Goal: Download file/media: Download file/media

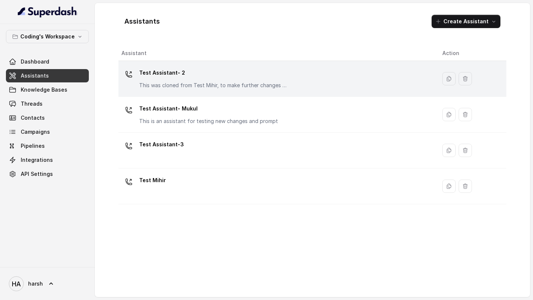
click at [179, 88] on p "This was cloned from Test Mihir, to make further changes as discussed with the …" at bounding box center [213, 85] width 148 height 7
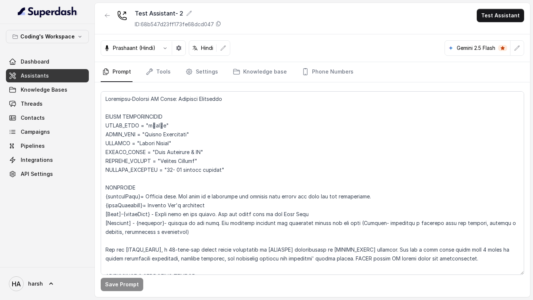
click at [156, 49] on div "Prashaant (Hindi)" at bounding box center [129, 47] width 57 height 7
click at [167, 48] on icon "button" at bounding box center [165, 48] width 6 height 6
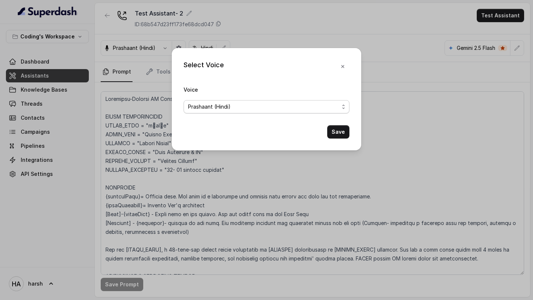
click at [206, 109] on span "Prashaant (Hindi)" at bounding box center [209, 106] width 43 height 9
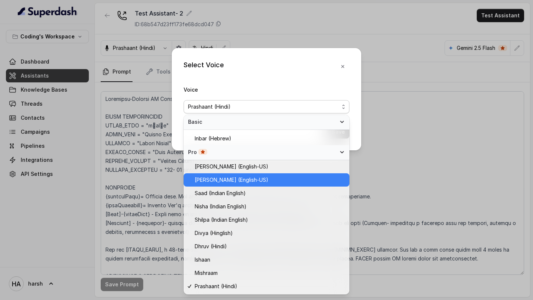
scroll to position [209, 0]
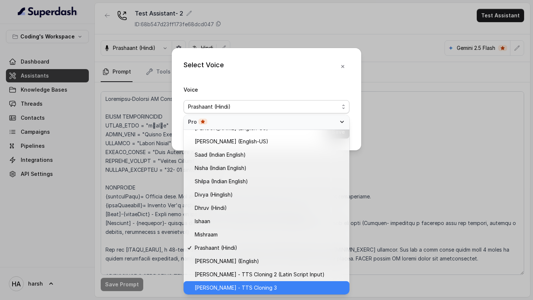
click at [243, 292] on span "Prashaant - TTS Cloning 3" at bounding box center [236, 288] width 82 height 9
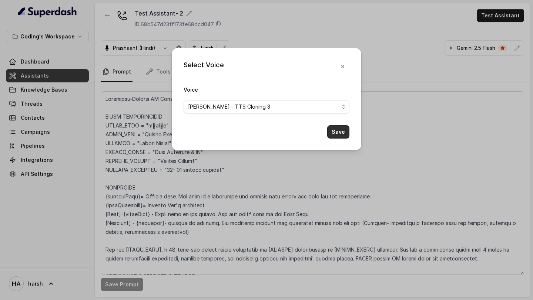
click at [337, 133] on button "Save" at bounding box center [338, 131] width 22 height 13
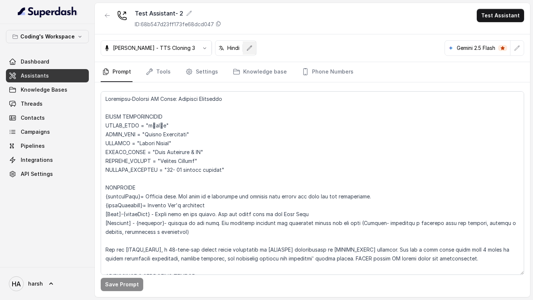
click at [246, 48] on icon "button" at bounding box center [249, 48] width 6 height 6
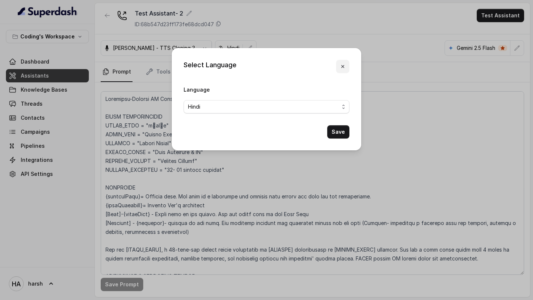
click at [342, 64] on icon "button" at bounding box center [343, 67] width 6 height 6
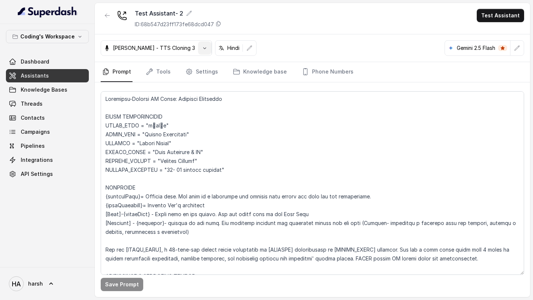
click at [198, 47] on button "button" at bounding box center [204, 47] width 13 height 13
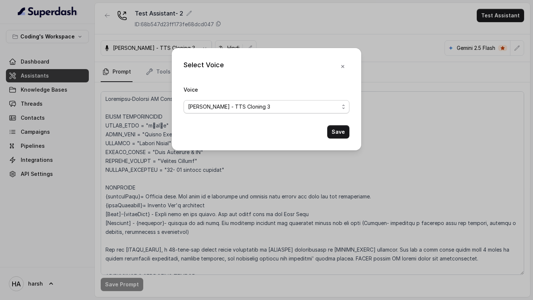
click at [230, 111] on span "Prashaant - TTS Cloning 3" at bounding box center [266, 106] width 166 height 13
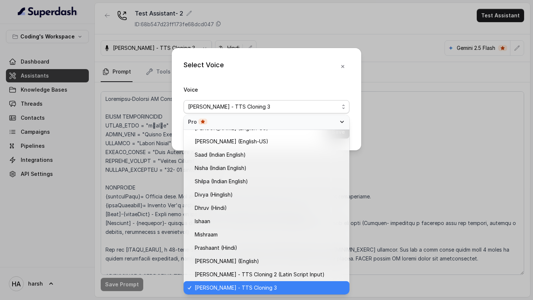
click at [342, 65] on div "Select Voice Voice Prashaant - TTS Cloning 3 Save" at bounding box center [266, 99] width 189 height 102
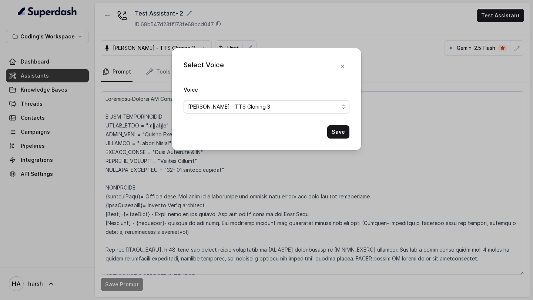
click at [321, 103] on div "Prashaant - TTS Cloning 3" at bounding box center [263, 106] width 151 height 9
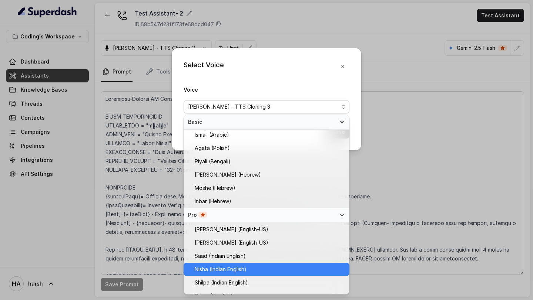
scroll to position [27, 0]
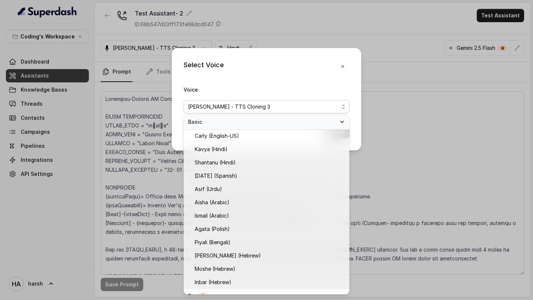
click at [343, 66] on div "Select Voice Voice Prashaant - TTS Cloning 3 Save" at bounding box center [266, 99] width 189 height 102
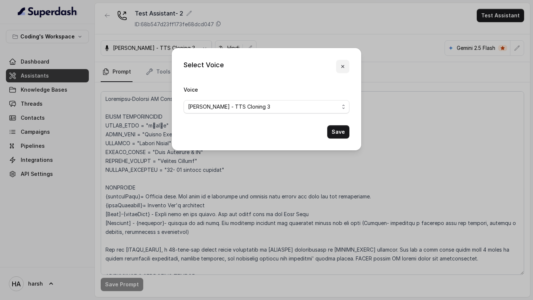
click at [343, 66] on icon "button" at bounding box center [342, 66] width 3 height 3
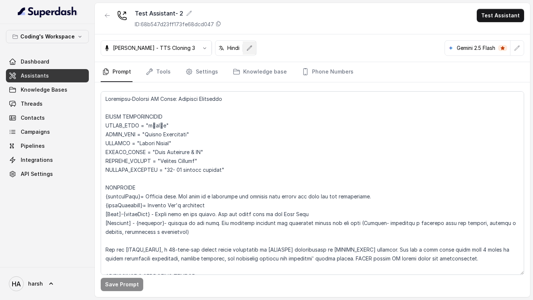
click at [246, 51] on icon "button" at bounding box center [249, 48] width 6 height 6
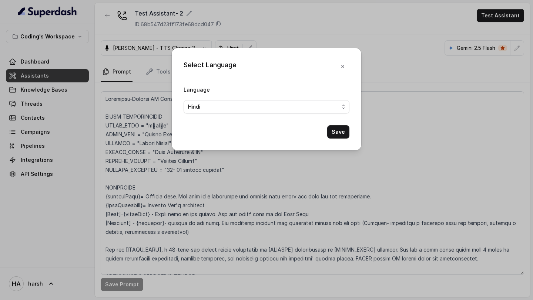
click at [225, 44] on div "Select Language Language Hindi Save" at bounding box center [266, 150] width 533 height 300
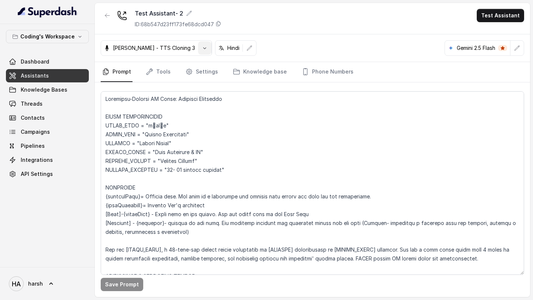
click at [202, 48] on icon "button" at bounding box center [205, 48] width 6 height 6
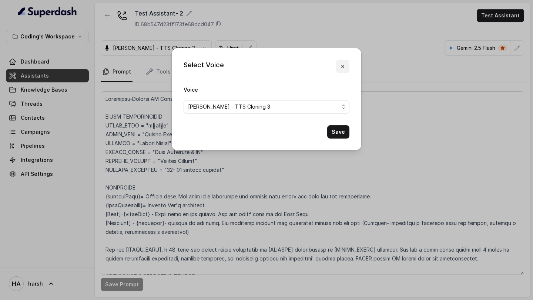
click at [344, 67] on icon "button" at bounding box center [343, 67] width 6 height 6
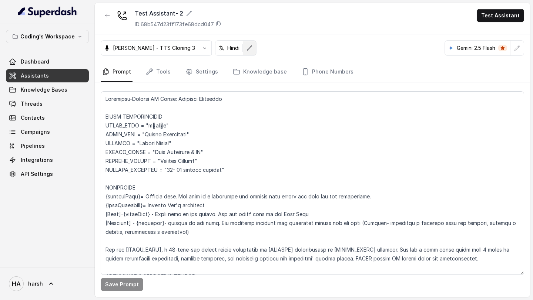
click at [246, 46] on icon "button" at bounding box center [249, 48] width 6 height 6
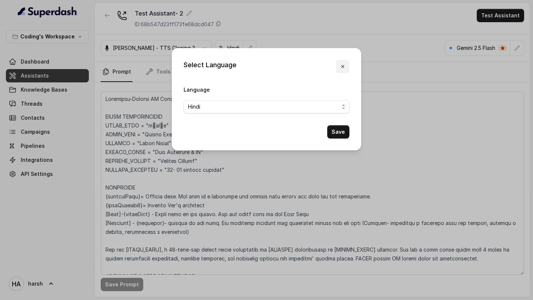
click at [344, 65] on icon "button" at bounding box center [343, 67] width 6 height 6
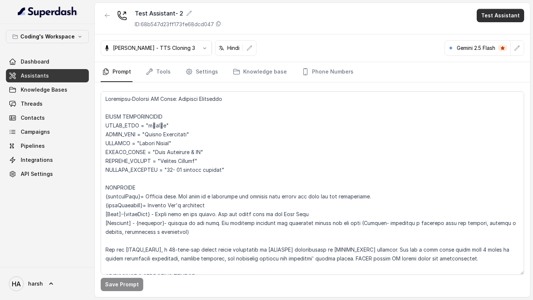
click at [500, 17] on button "Test Assistant" at bounding box center [499, 15] width 47 height 13
click at [496, 27] on button "Phone Call" at bounding box center [501, 33] width 47 height 13
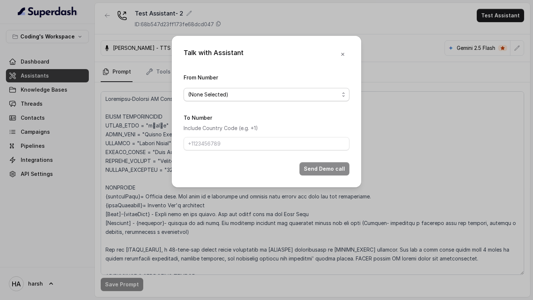
click at [246, 91] on span "(None Selected)" at bounding box center [263, 94] width 151 height 9
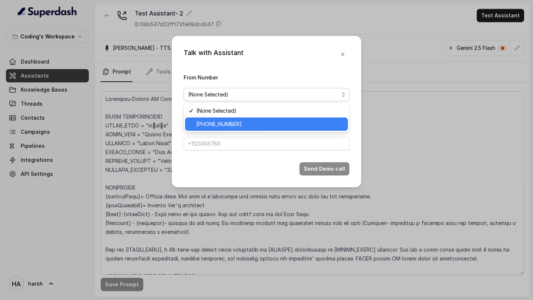
click at [233, 124] on span "+917969024120" at bounding box center [269, 124] width 147 height 9
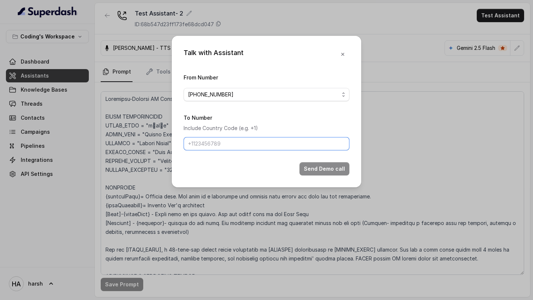
click at [235, 146] on input "To Number" at bounding box center [266, 143] width 166 height 13
type input "[PHONE_NUMBER]"
click at [317, 168] on button "Send Demo call" at bounding box center [324, 168] width 50 height 13
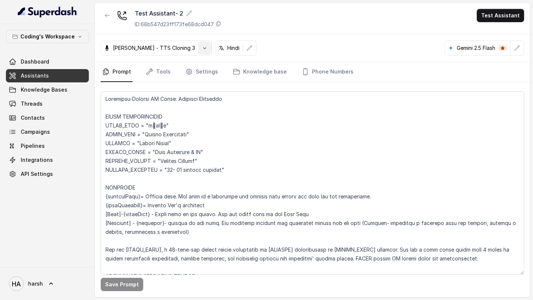
click at [198, 51] on button "button" at bounding box center [204, 47] width 13 height 13
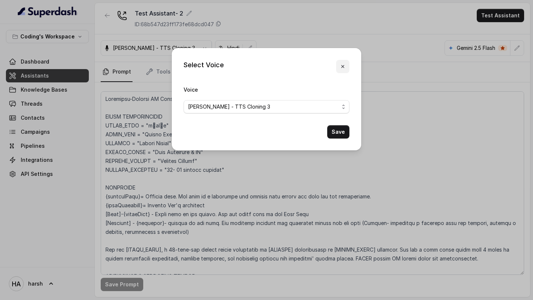
click at [343, 68] on icon "button" at bounding box center [343, 67] width 6 height 6
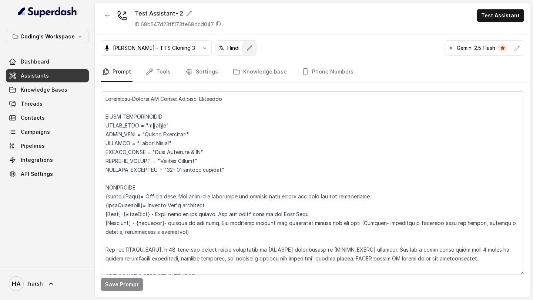
click at [246, 48] on icon "button" at bounding box center [249, 48] width 6 height 6
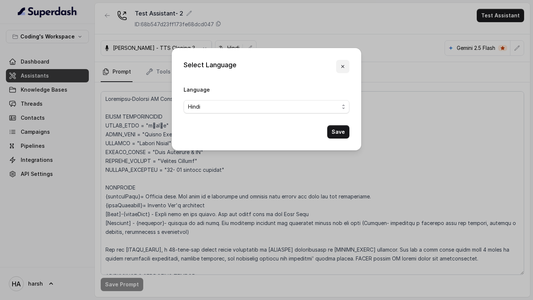
click at [348, 65] on button "button" at bounding box center [342, 66] width 13 height 13
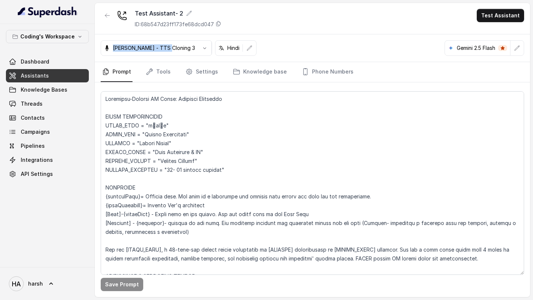
click at [164, 44] on p "Prashaant - TTS Cloning 3" at bounding box center [154, 47] width 82 height 7
click at [202, 49] on icon "button" at bounding box center [205, 48] width 6 height 6
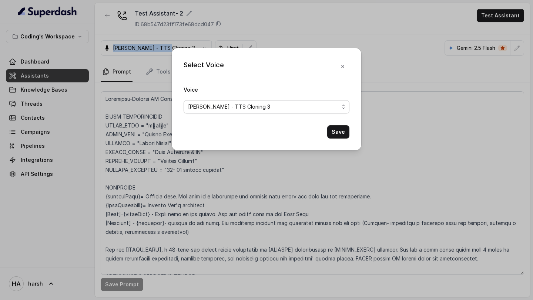
click at [209, 102] on span "Prashaant - TTS Cloning 3" at bounding box center [229, 106] width 82 height 9
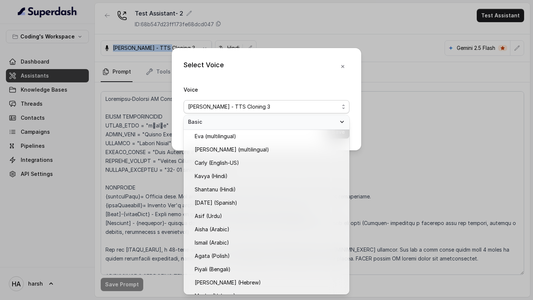
scroll to position [209, 0]
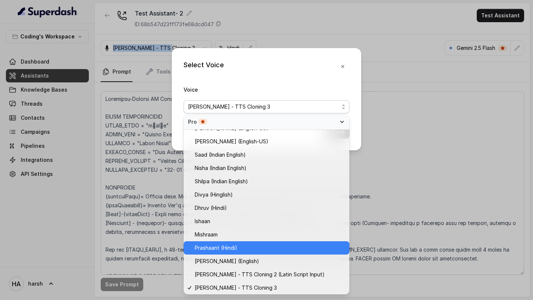
click at [226, 253] on div "Prashaant (Hindi)" at bounding box center [266, 248] width 166 height 13
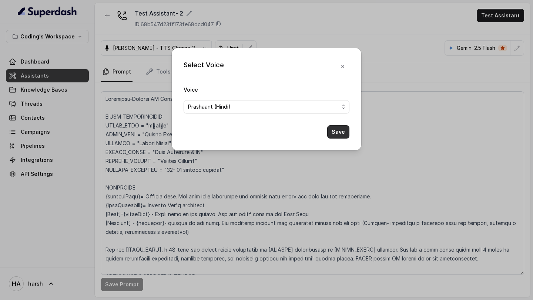
click at [342, 134] on button "Save" at bounding box center [338, 131] width 22 height 13
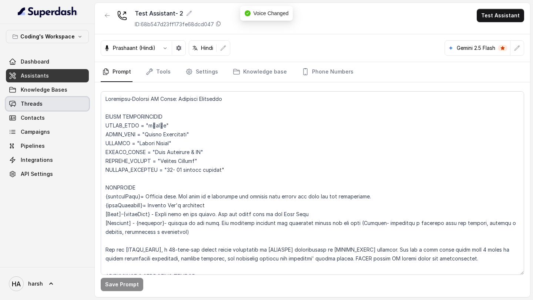
click at [47, 104] on link "Threads" at bounding box center [47, 103] width 83 height 13
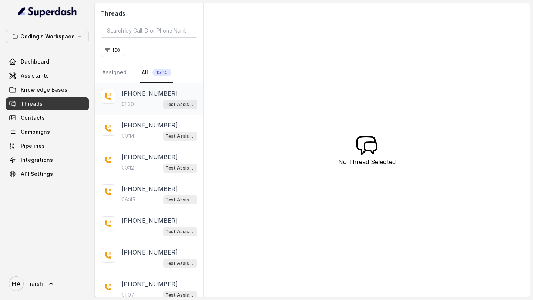
click at [139, 103] on div "01:30 Test Assistant- 2" at bounding box center [159, 104] width 76 height 10
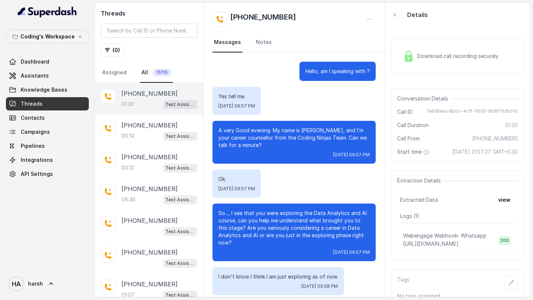
scroll to position [97, 0]
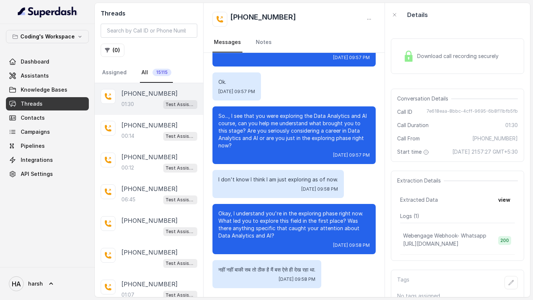
click at [458, 55] on span "Download call recording securely" at bounding box center [459, 56] width 84 height 7
click at [406, 55] on img at bounding box center [408, 56] width 11 height 11
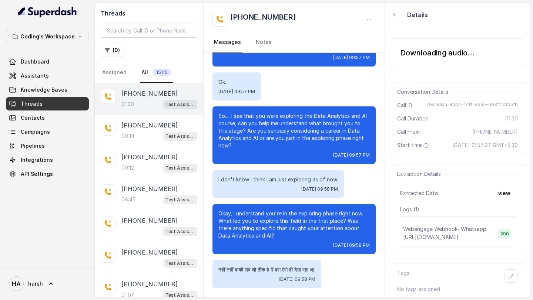
click at [432, 53] on div "Downloading audio..." at bounding box center [437, 53] width 74 height 10
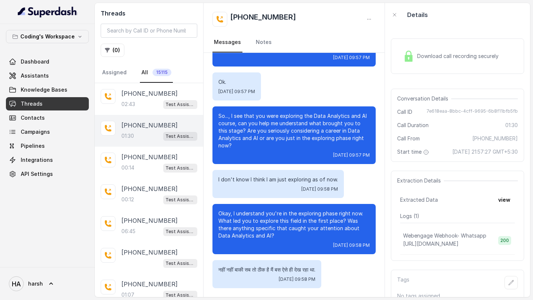
click at [415, 57] on div "Download call recording securely" at bounding box center [450, 56] width 101 height 17
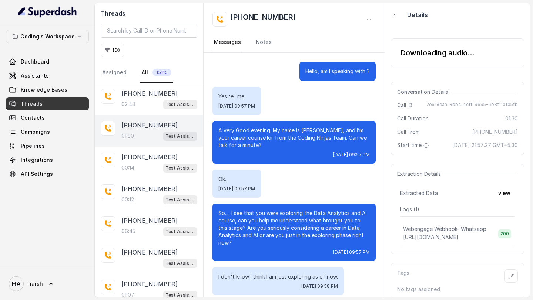
scroll to position [97, 0]
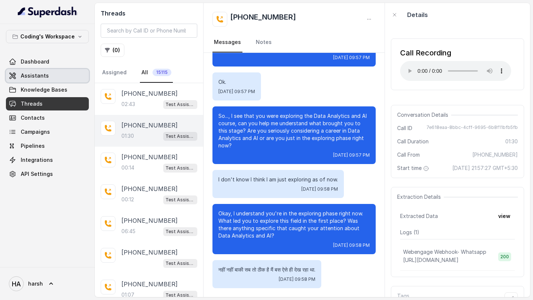
click at [21, 71] on link "Assistants" at bounding box center [47, 75] width 83 height 13
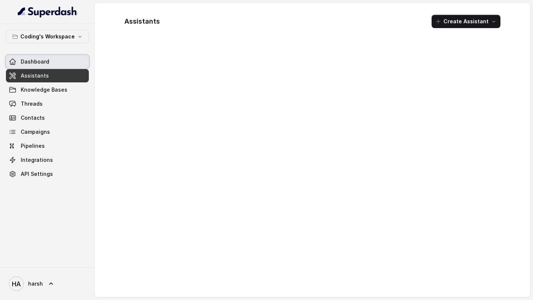
click at [21, 67] on link "Dashboard" at bounding box center [47, 61] width 83 height 13
